Goal: Information Seeking & Learning: Stay updated

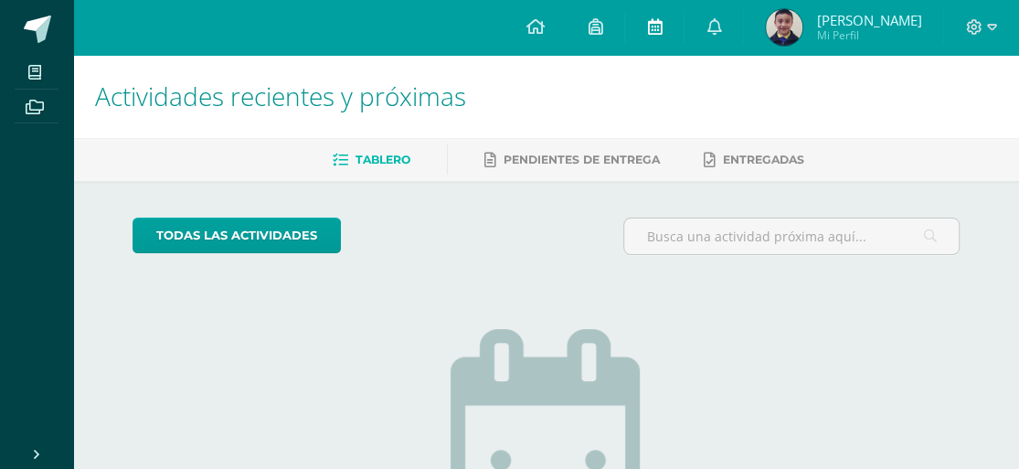
click at [647, 35] on icon at bounding box center [654, 26] width 15 height 16
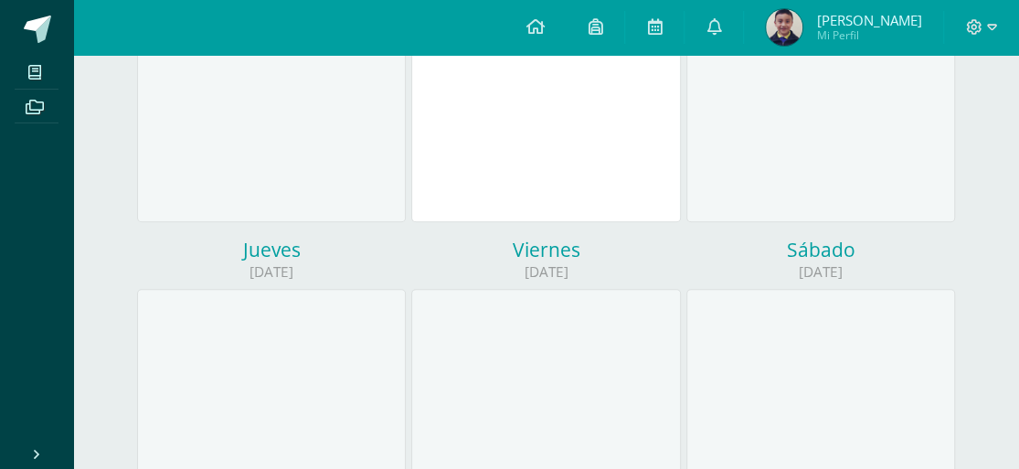
scroll to position [499, 0]
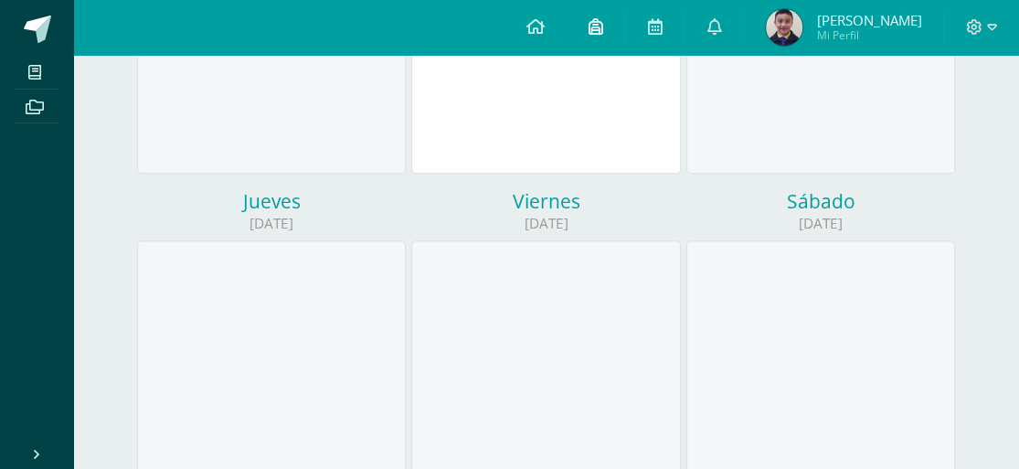
click at [597, 34] on icon at bounding box center [595, 26] width 15 height 16
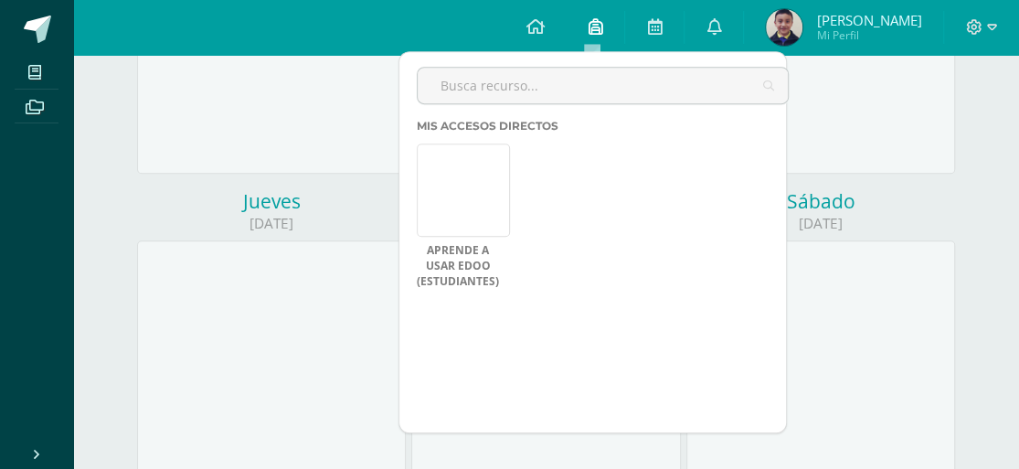
click at [597, 34] on icon at bounding box center [595, 26] width 15 height 16
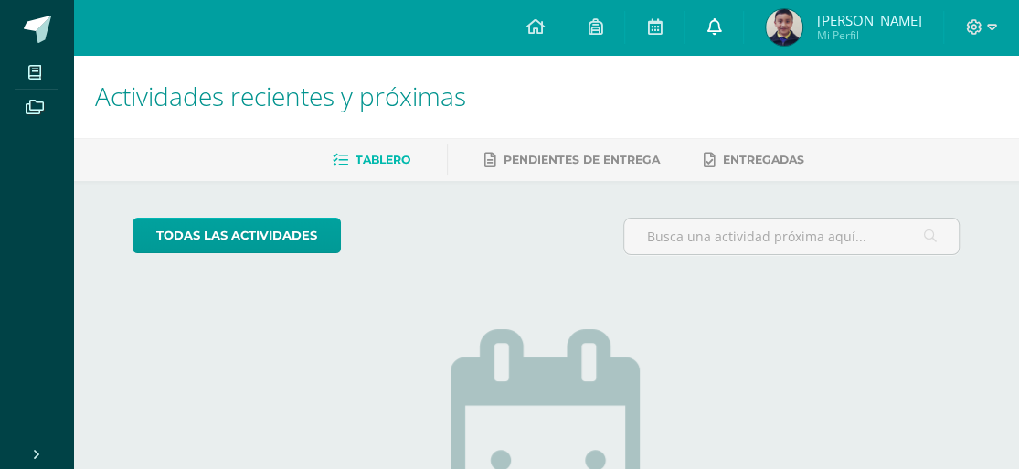
click at [714, 31] on icon at bounding box center [713, 26] width 15 height 16
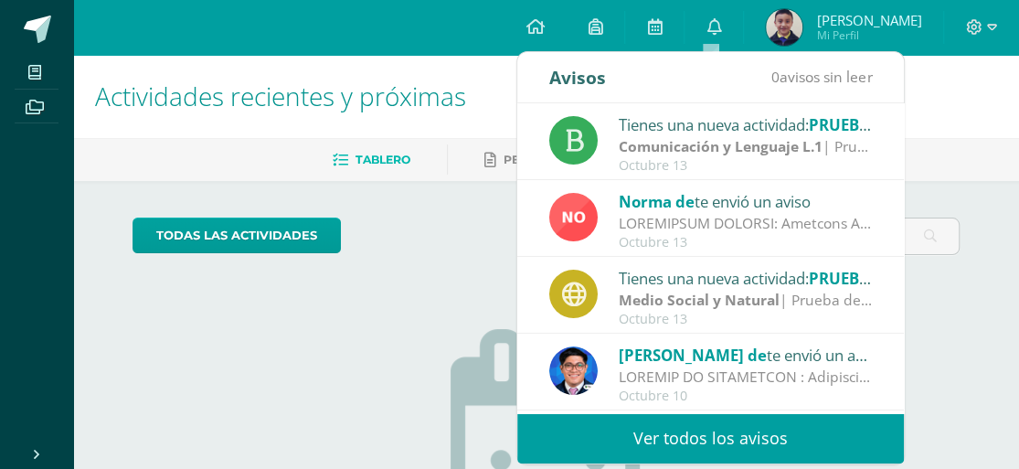
click at [655, 158] on div "Octubre 13" at bounding box center [746, 166] width 254 height 16
click at [648, 141] on strong "Comunicación y Lenguaje L.1" at bounding box center [721, 146] width 204 height 20
click at [680, 143] on strong "Comunicación y Lenguaje L.1" at bounding box center [721, 146] width 204 height 20
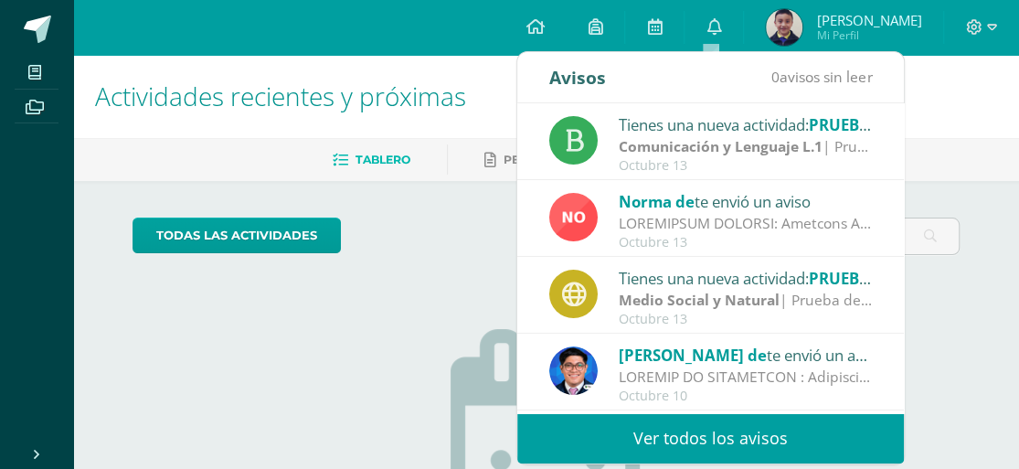
click at [830, 149] on div "Comunicación y Lenguaje L.1 | Prueba de Logro" at bounding box center [746, 146] width 254 height 21
click at [790, 142] on strong "Comunicación y Lenguaje L.1" at bounding box center [721, 146] width 204 height 20
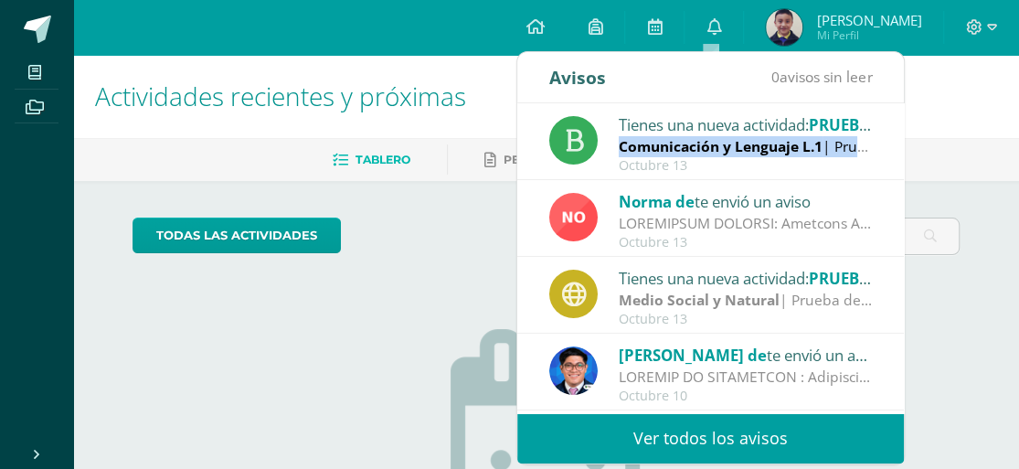
click at [790, 142] on strong "Comunicación y Lenguaje L.1" at bounding box center [721, 146] width 204 height 20
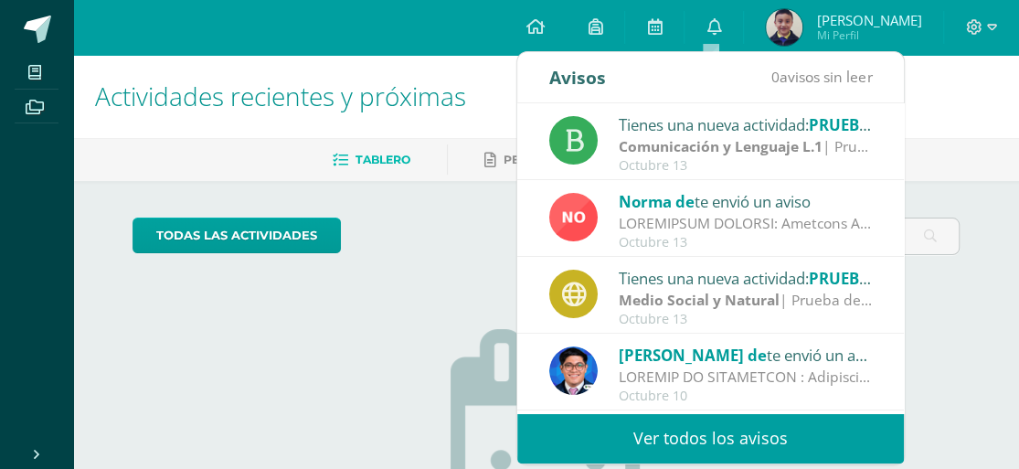
click at [769, 213] on div at bounding box center [746, 223] width 254 height 21
click at [574, 143] on icon at bounding box center [574, 141] width 19 height 26
click at [666, 237] on div "Octubre 13" at bounding box center [746, 243] width 254 height 16
click at [574, 218] on img at bounding box center [573, 217] width 48 height 48
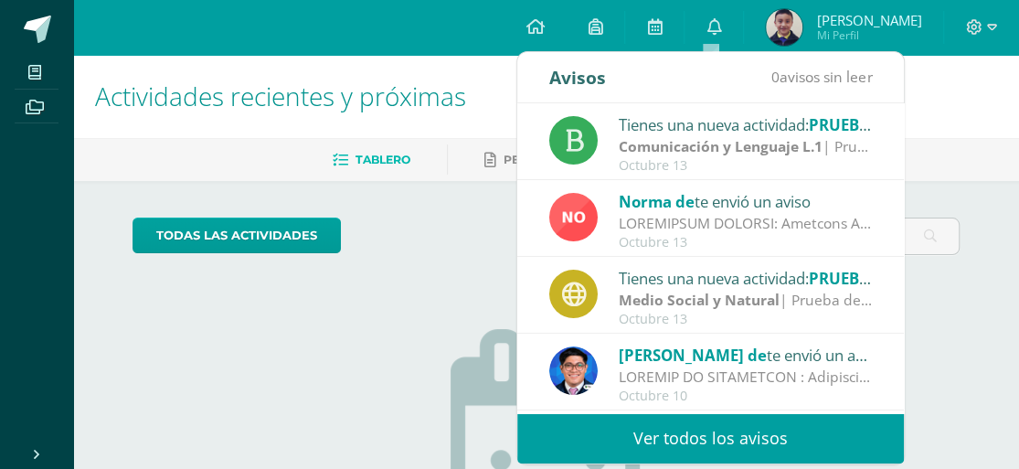
drag, startPoint x: 574, startPoint y: 218, endPoint x: 847, endPoint y: 227, distance: 273.4
click at [847, 227] on div "Norma de te envió un aviso [DATE]" at bounding box center [710, 218] width 387 height 77
click at [847, 227] on div at bounding box center [746, 223] width 254 height 21
click at [844, 226] on div at bounding box center [746, 223] width 254 height 21
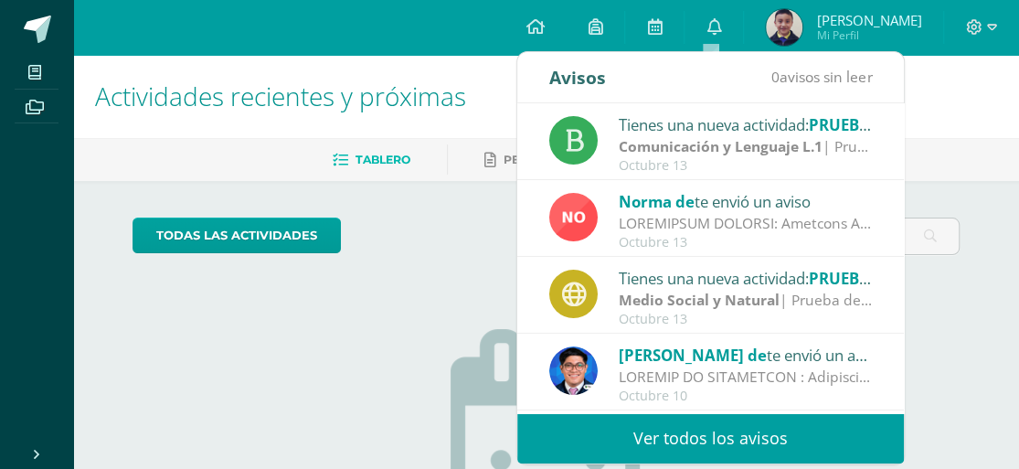
click at [779, 215] on div at bounding box center [746, 223] width 254 height 21
click at [653, 244] on div "Octubre 13" at bounding box center [746, 243] width 254 height 16
click at [710, 216] on div at bounding box center [746, 223] width 254 height 21
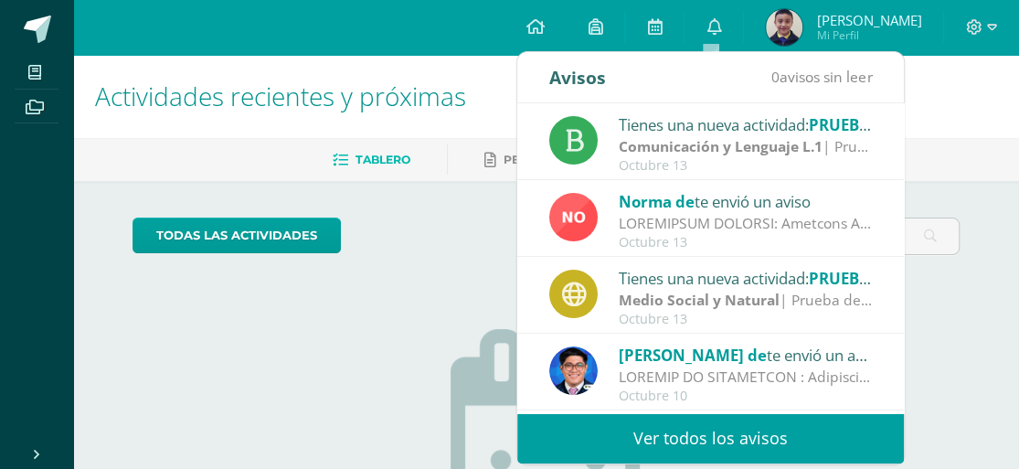
click at [710, 216] on div at bounding box center [746, 223] width 254 height 21
click at [843, 224] on div at bounding box center [746, 223] width 254 height 21
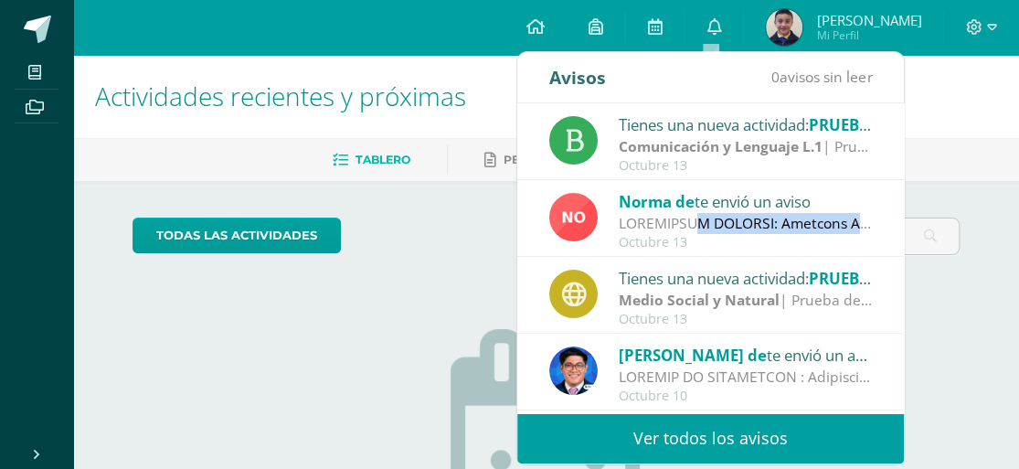
click at [843, 224] on div at bounding box center [746, 223] width 254 height 21
click at [790, 229] on div at bounding box center [746, 223] width 254 height 21
click at [580, 216] on img at bounding box center [573, 217] width 48 height 48
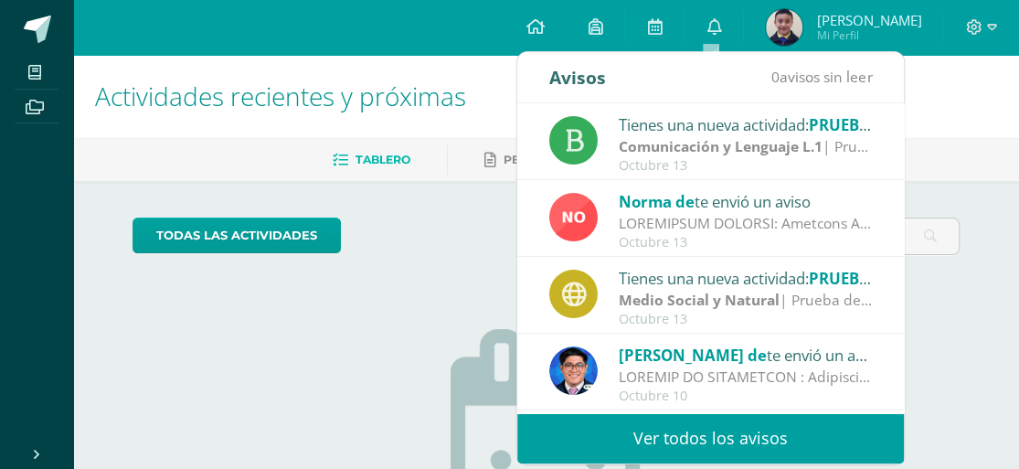
click at [580, 216] on img at bounding box center [573, 217] width 48 height 48
click at [844, 226] on div at bounding box center [746, 223] width 254 height 21
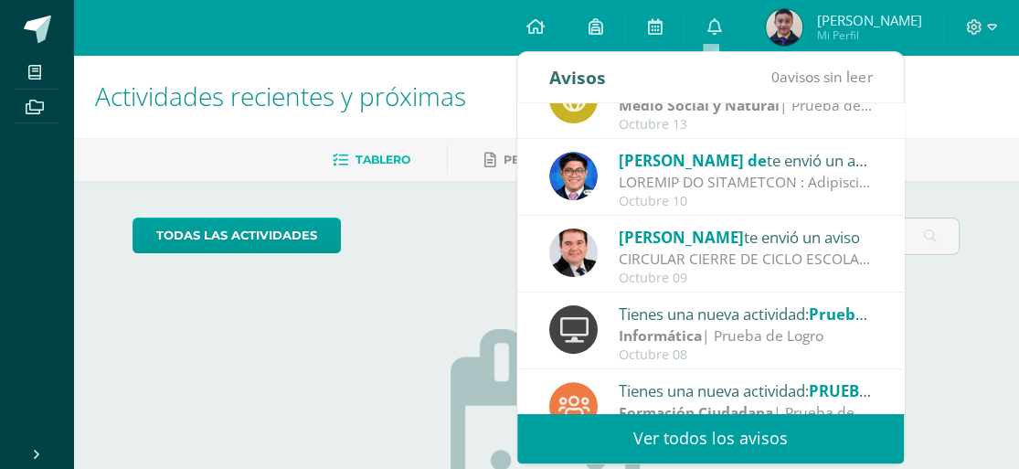
scroll to position [244, 0]
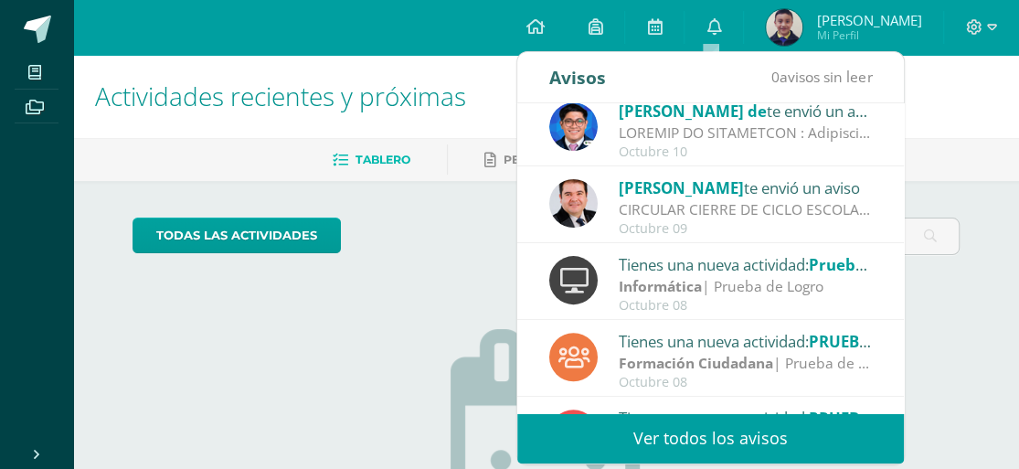
click at [695, 207] on div "CIRCULAR CIERRE DE CICLO ESCOLAR 2025: Buenas tardes estimados Padres y Madres …" at bounding box center [746, 209] width 254 height 21
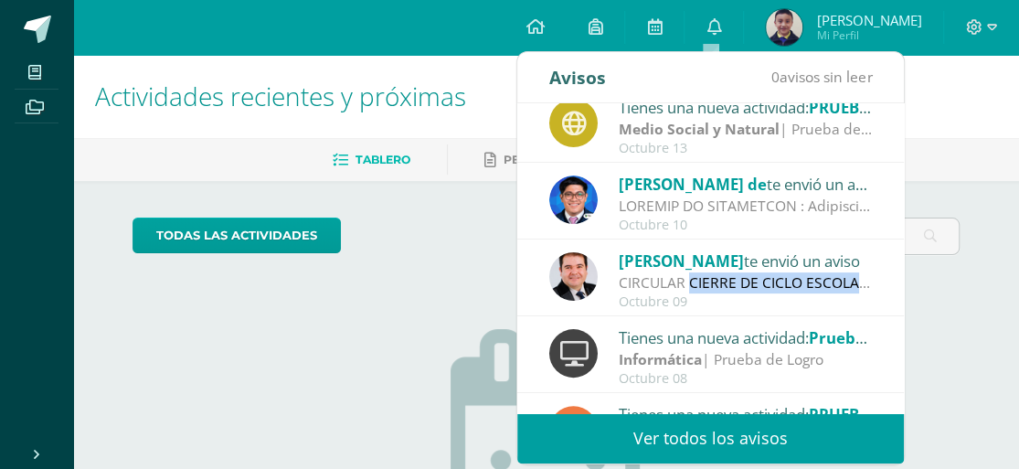
scroll to position [0, 0]
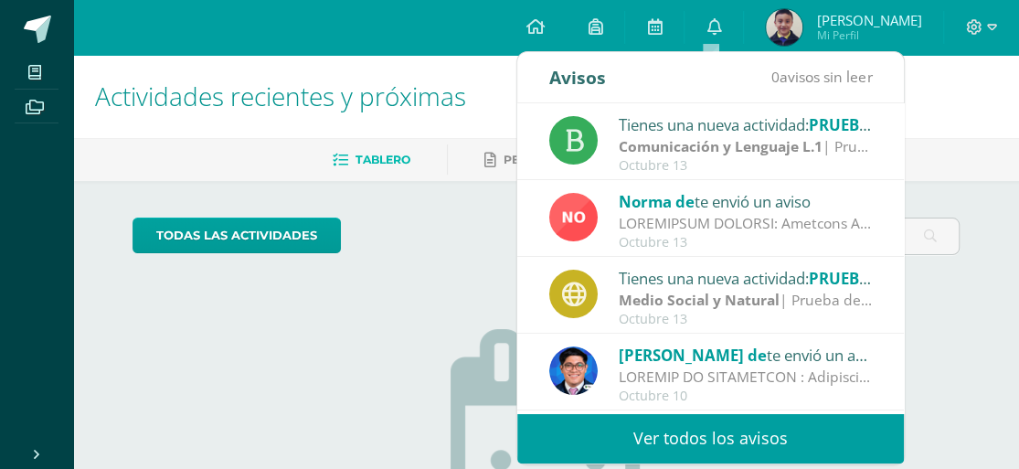
click at [756, 219] on div at bounding box center [746, 223] width 254 height 21
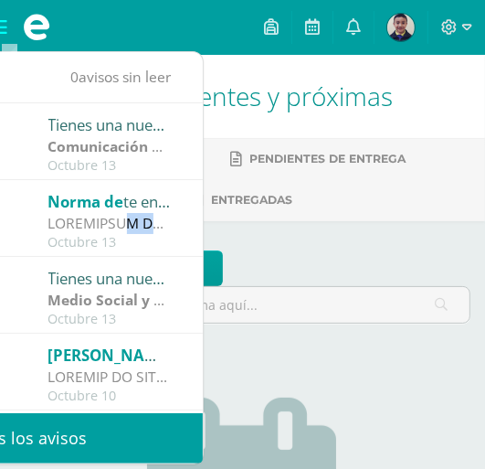
click at [114, 226] on div at bounding box center [109, 223] width 123 height 21
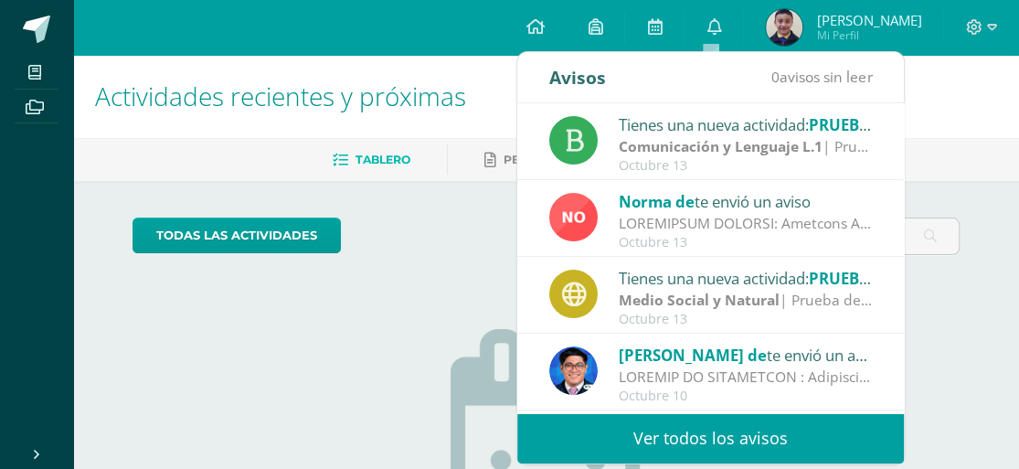
click at [810, 221] on div at bounding box center [746, 223] width 254 height 21
